Goal: Transaction & Acquisition: Download file/media

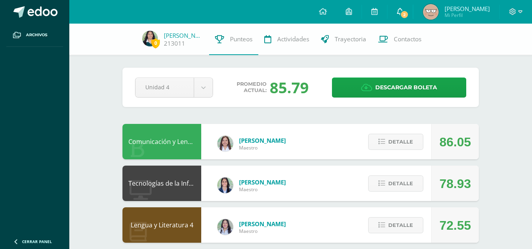
click at [402, 14] on icon at bounding box center [400, 11] width 6 height 7
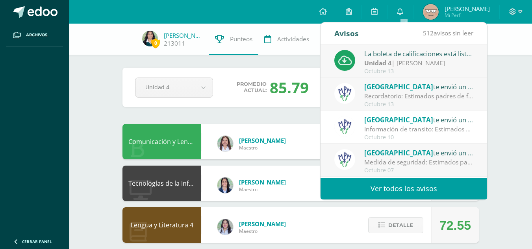
click at [424, 61] on div "Unidad 4 | María Escobar" at bounding box center [418, 63] width 109 height 9
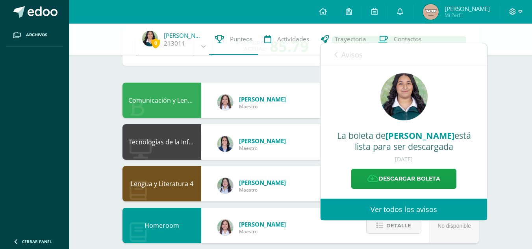
scroll to position [13, 0]
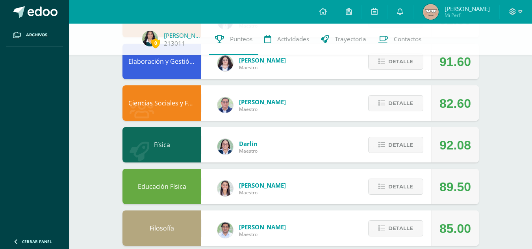
scroll to position [375, 0]
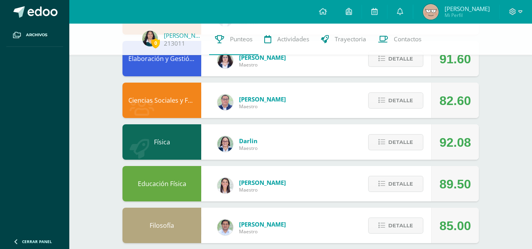
click at [471, 15] on span "Mi Perfil" at bounding box center [466, 15] width 45 height 7
click at [403, 9] on icon at bounding box center [400, 11] width 6 height 7
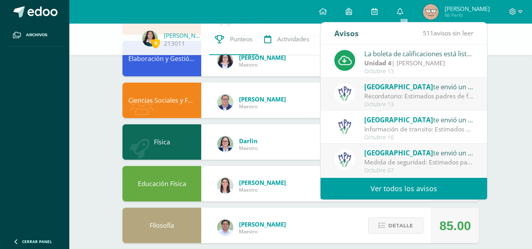
click at [252, 111] on div "Richard Guillén Maestro" at bounding box center [251, 102] width 84 height 35
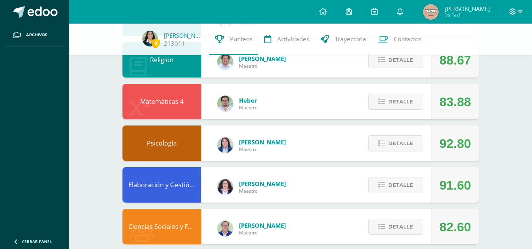
scroll to position [247, 0]
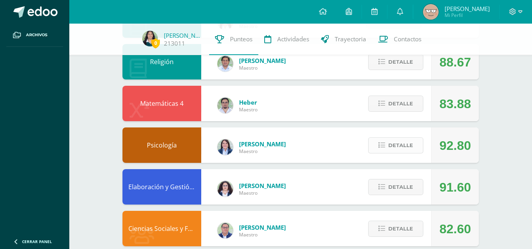
click at [383, 148] on icon at bounding box center [381, 145] width 7 height 7
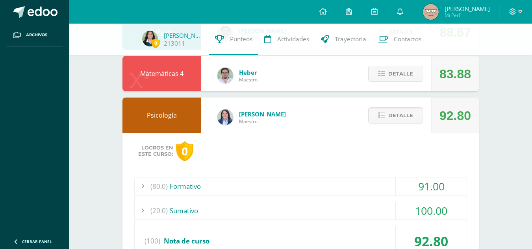
scroll to position [277, 0]
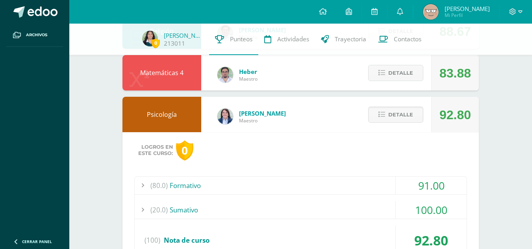
click at [315, 183] on div "(80.0) Formativo" at bounding box center [301, 186] width 332 height 18
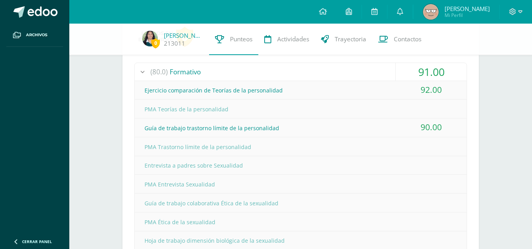
scroll to position [257, 0]
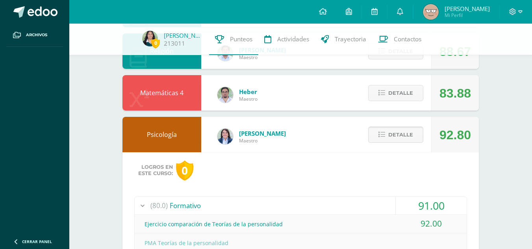
click at [407, 137] on span "Detalle" at bounding box center [400, 134] width 25 height 15
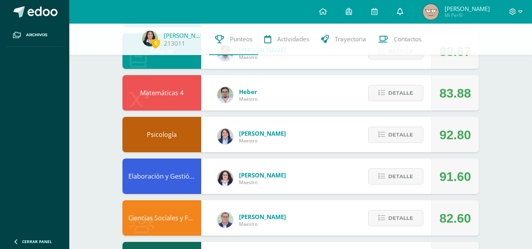
click at [408, 8] on link "0" at bounding box center [399, 12] width 25 height 24
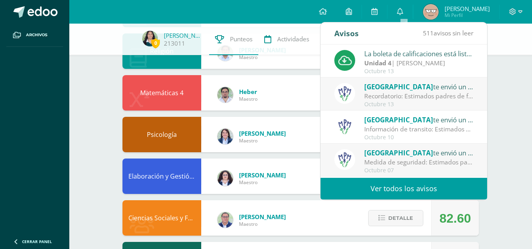
click at [411, 49] on div "La boleta de calificaciones está lista par descargarse" at bounding box center [418, 53] width 109 height 10
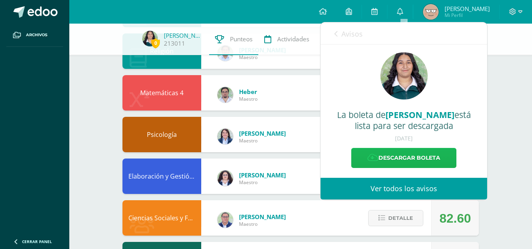
click at [409, 155] on link "Descargar boleta" at bounding box center [403, 158] width 105 height 20
